Goal: Go to known website: Access a specific website the user already knows

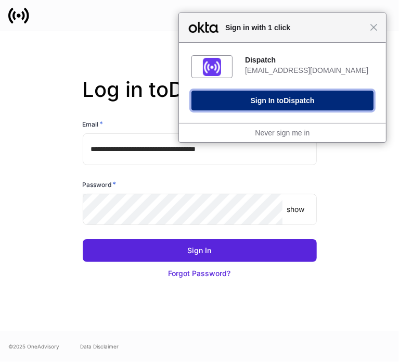
click at [308, 99] on button "Sign In to Dispatch" at bounding box center [282, 101] width 182 height 20
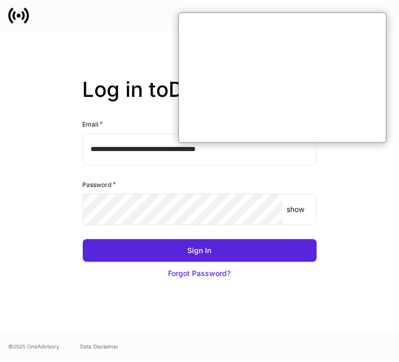
type input "**********"
